Goal: Information Seeking & Learning: Learn about a topic

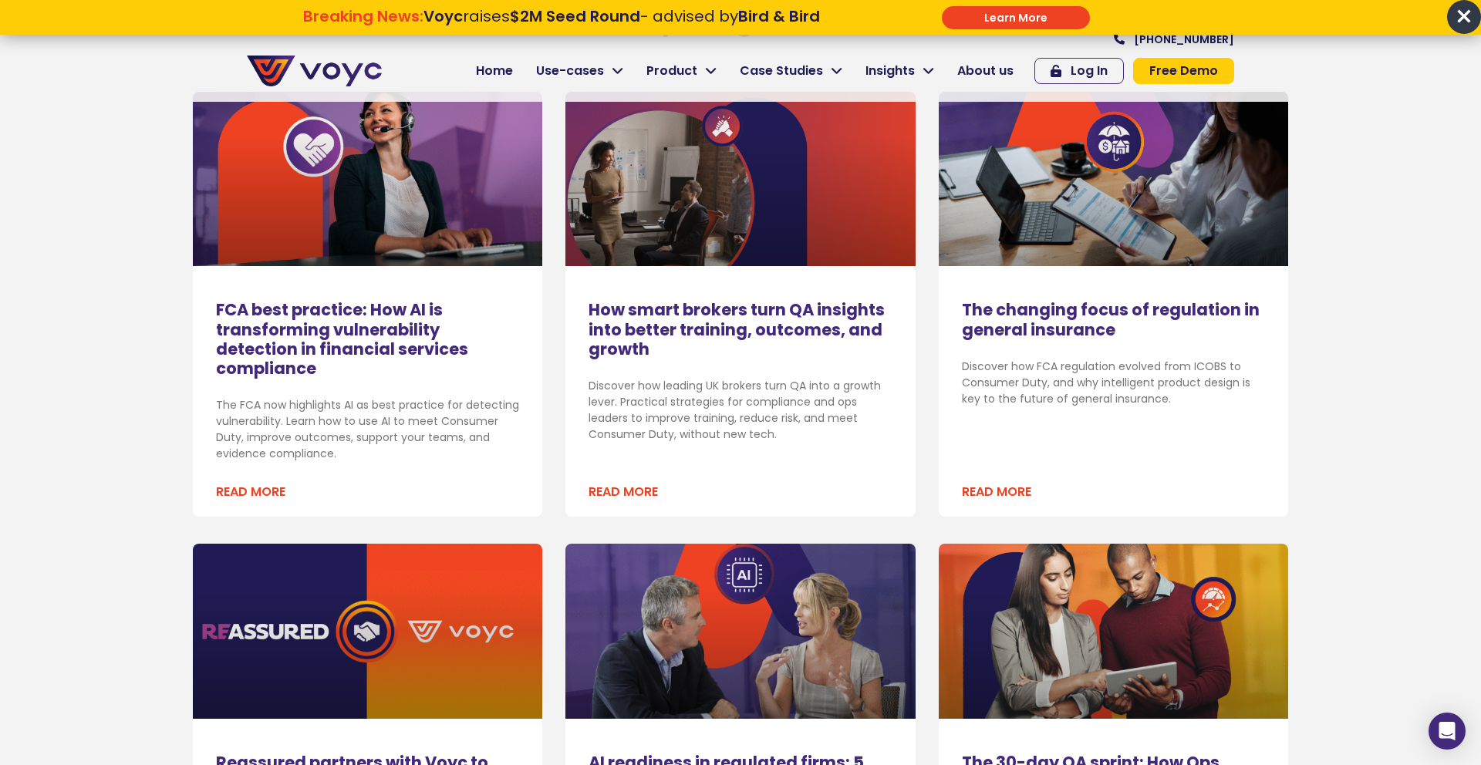
scroll to position [498, 0]
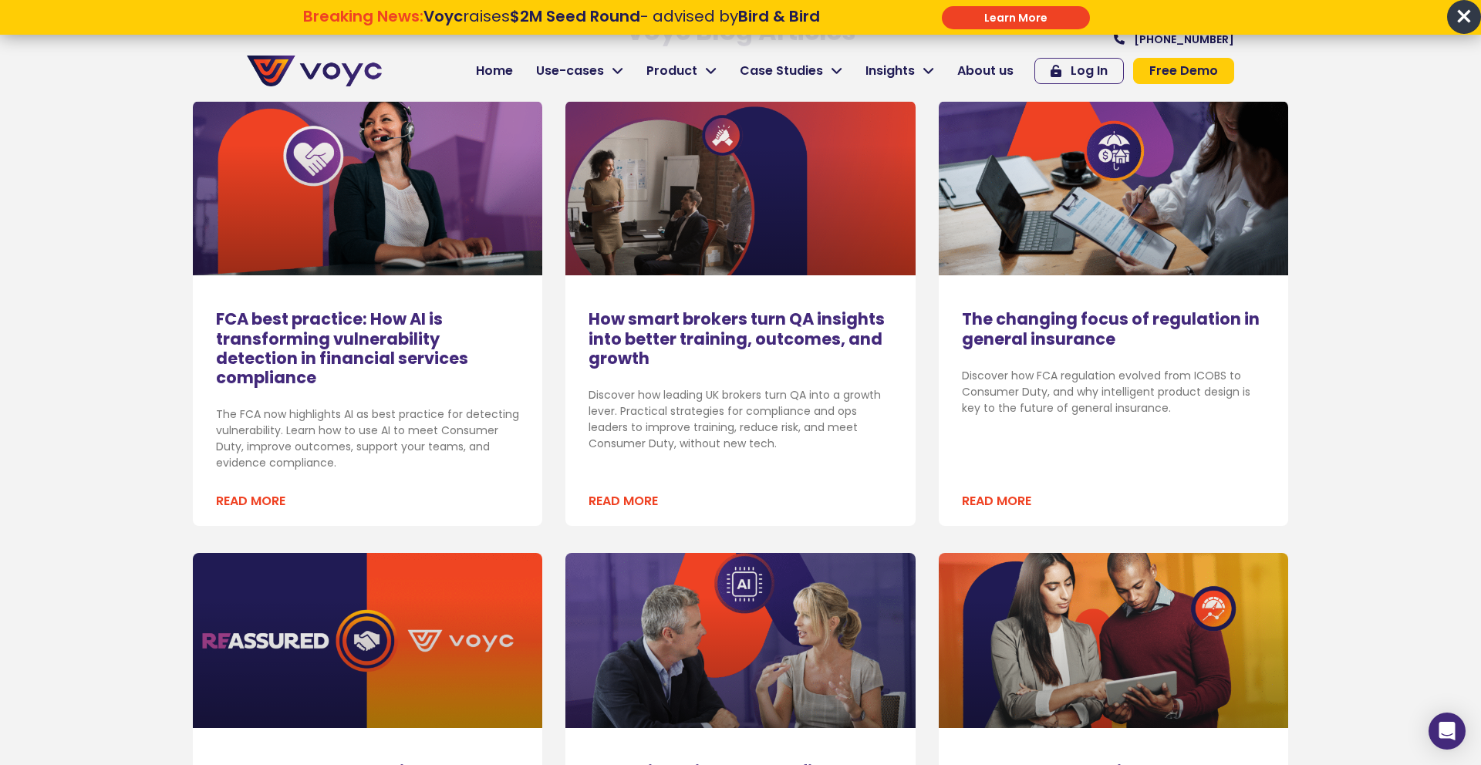
click at [1001, 497] on link "Read More" at bounding box center [996, 501] width 69 height 19
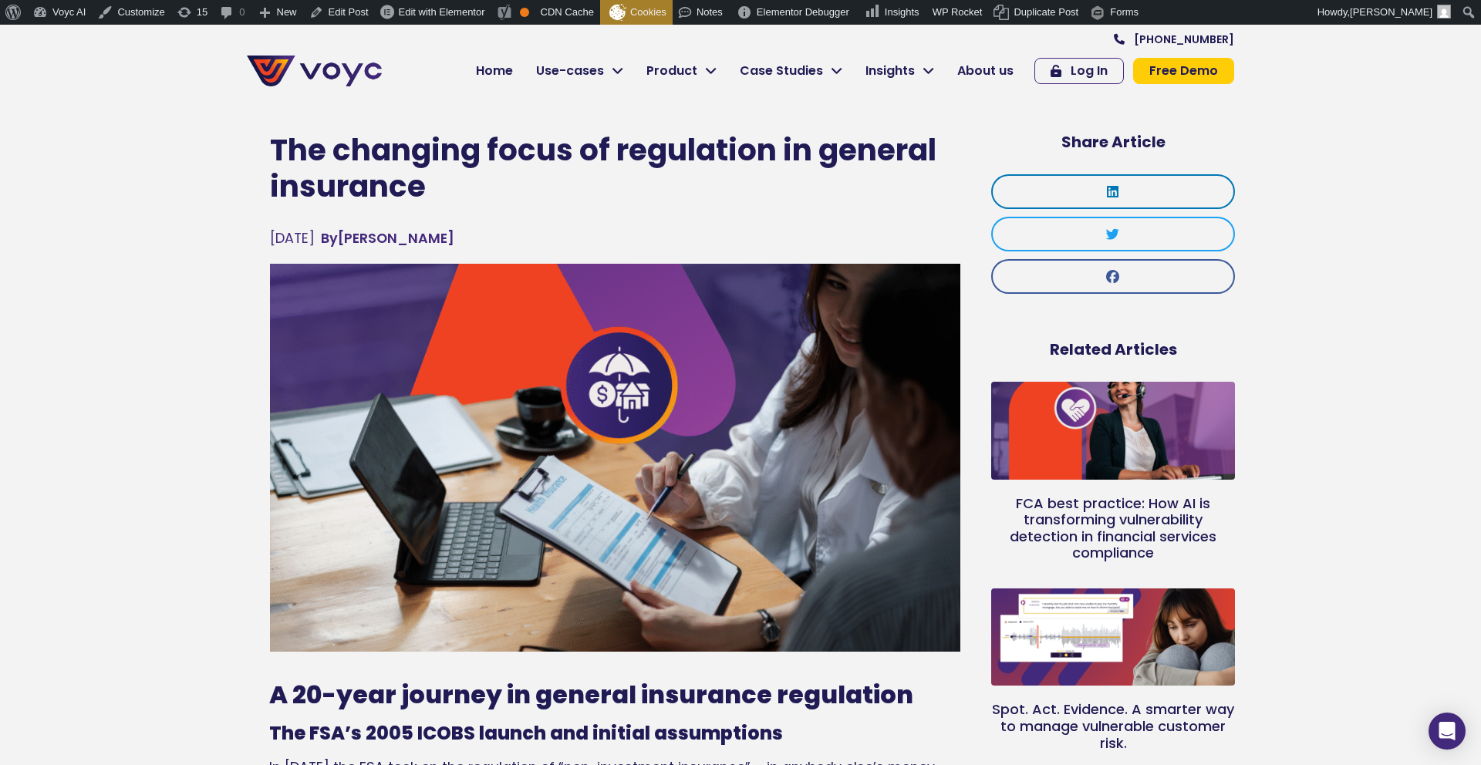
scroll to position [45, 0]
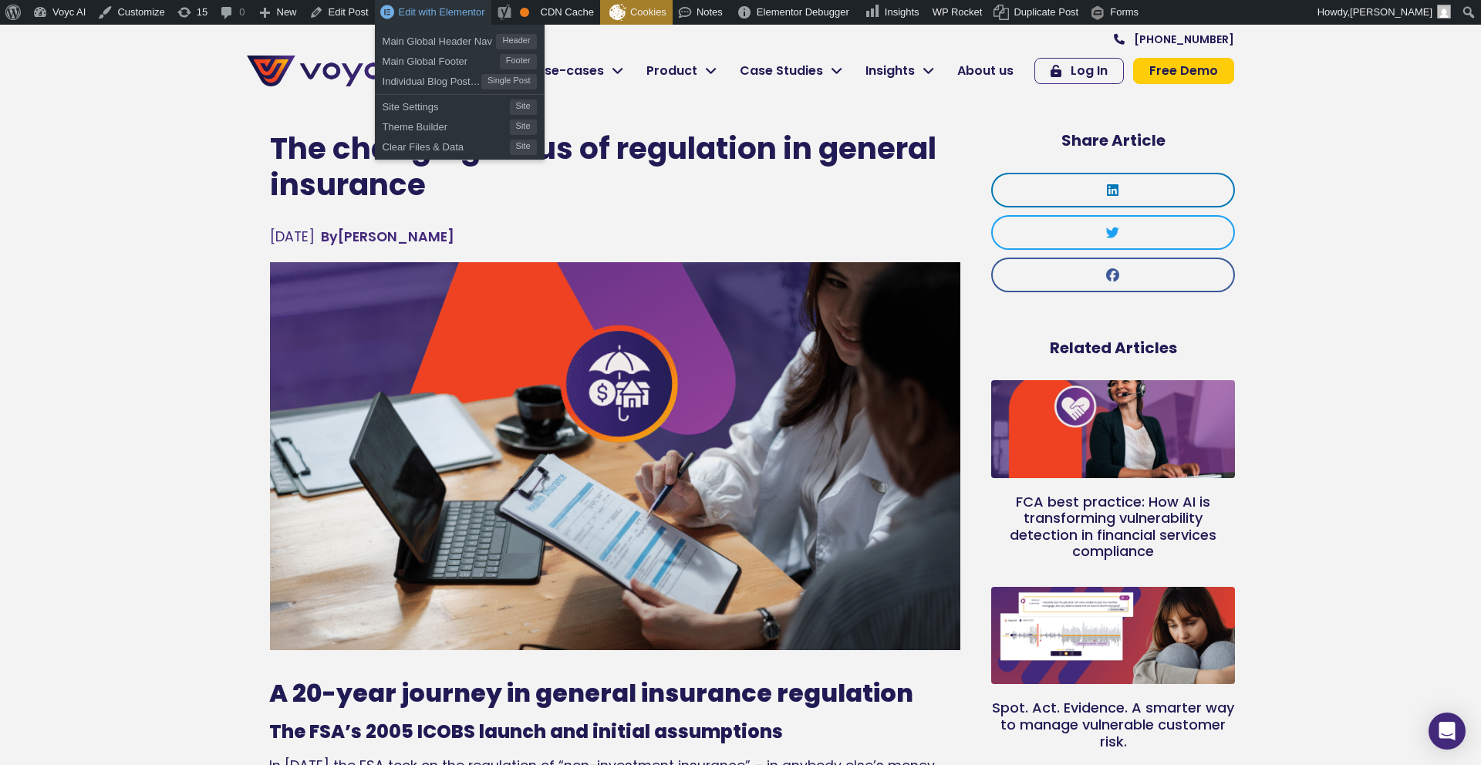
click at [418, 12] on span "Edit with Elementor" at bounding box center [442, 12] width 86 height 12
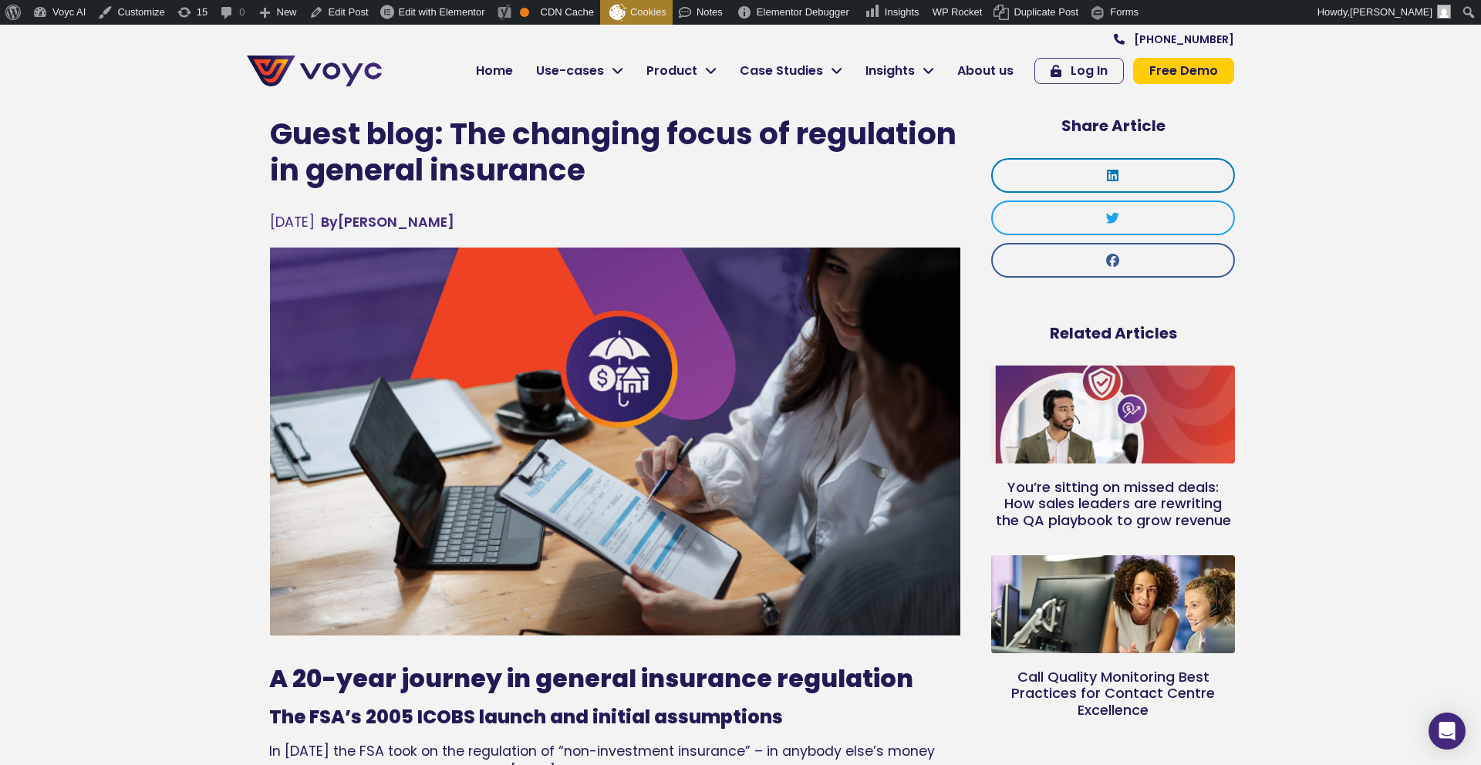
scroll to position [62, 0]
